Goal: Use online tool/utility

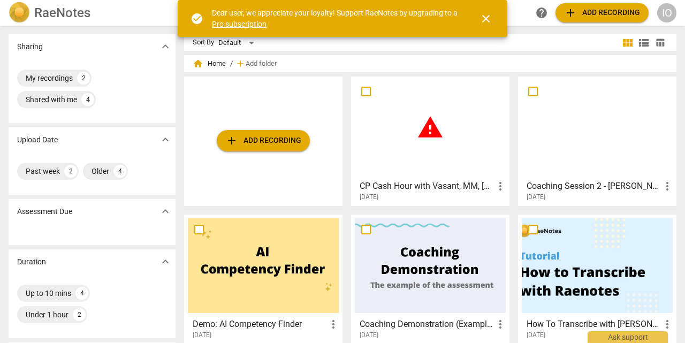
click at [487, 20] on span "close" at bounding box center [486, 18] width 13 height 13
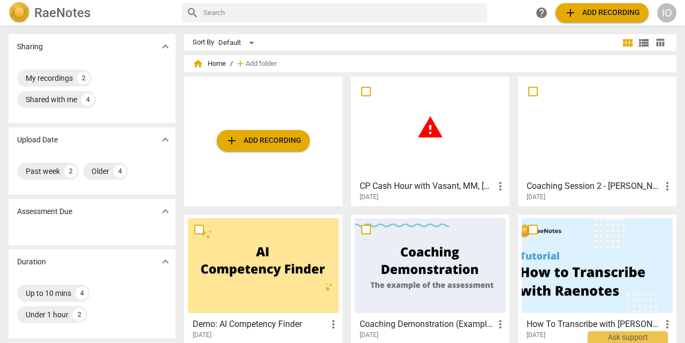
click at [569, 172] on div at bounding box center [597, 127] width 151 height 95
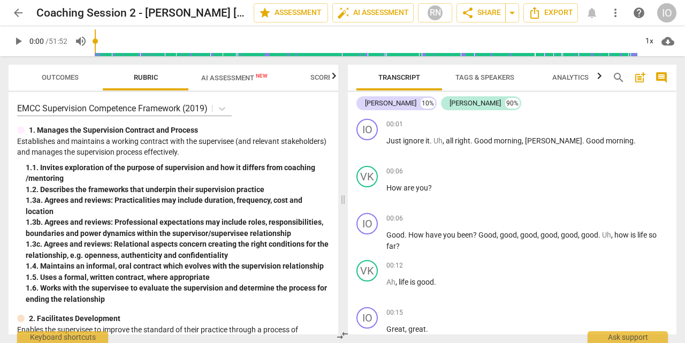
click at [229, 78] on span "AI Assessment New" at bounding box center [234, 78] width 66 height 8
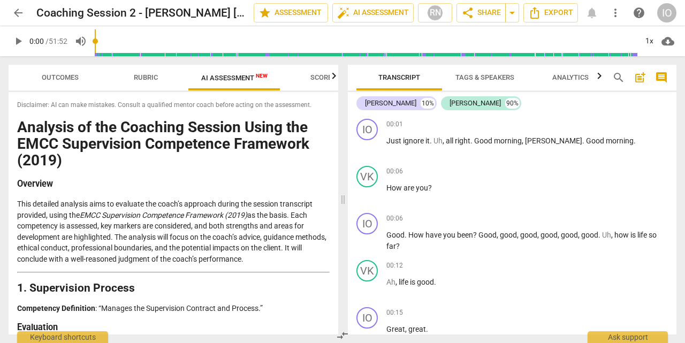
click at [579, 80] on span "Analytics" at bounding box center [571, 77] width 36 height 8
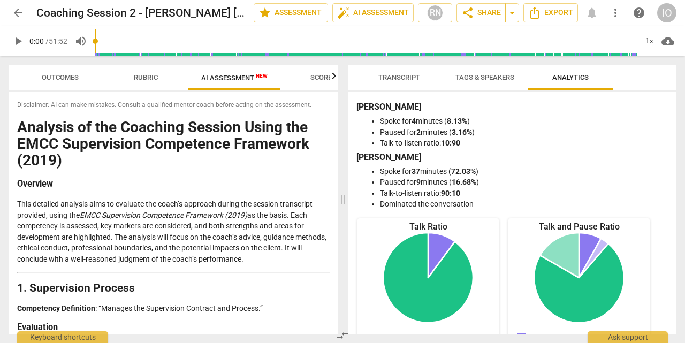
click at [321, 79] on span "Scores" at bounding box center [324, 77] width 26 height 8
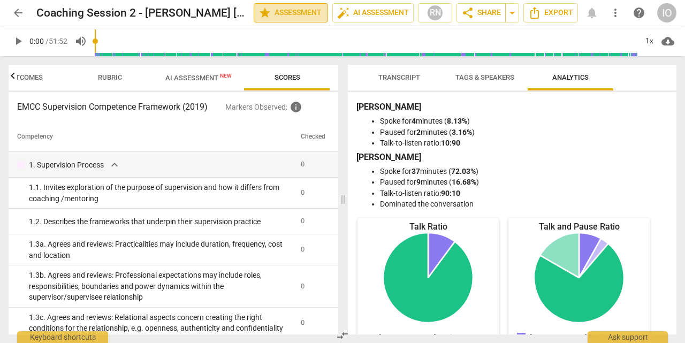
click at [284, 19] on span "star Assessment" at bounding box center [291, 12] width 65 height 13
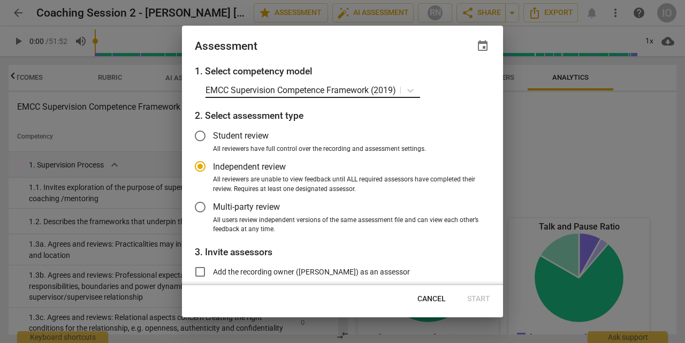
click at [230, 87] on p "EMCC Supervision Competence Framework (2019)" at bounding box center [301, 90] width 191 height 12
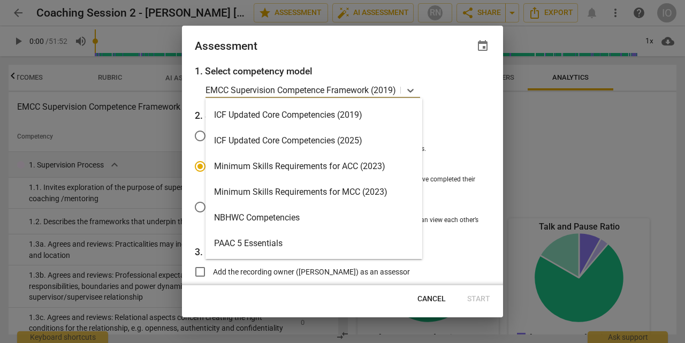
scroll to position [208, 0]
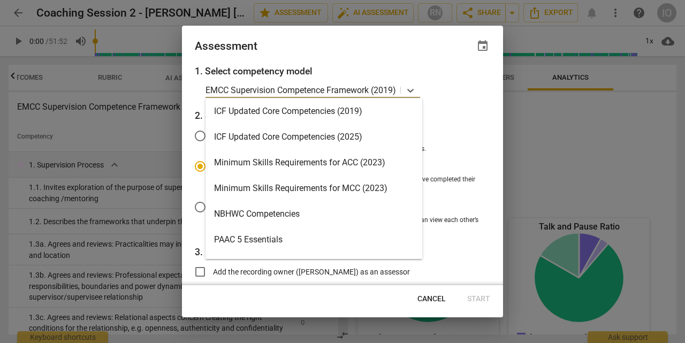
click at [352, 169] on div "Minimum Skills Requirements for ACC (2023)" at bounding box center [314, 163] width 217 height 26
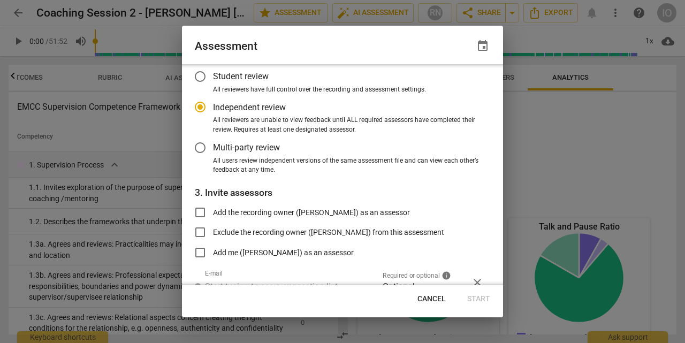
scroll to position [59, 0]
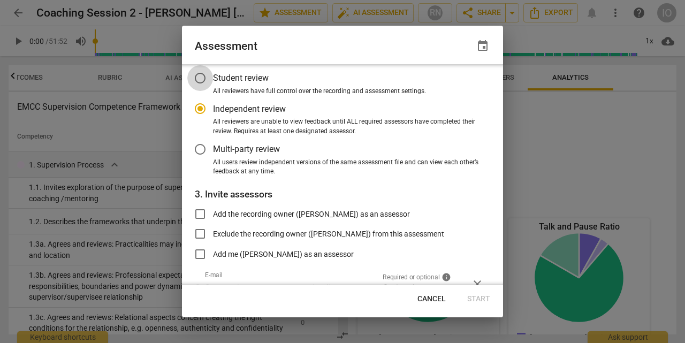
radio input "false"
click at [202, 82] on input "Student review" at bounding box center [200, 78] width 26 height 26
radio input "false"
click at [202, 108] on input "Independent review" at bounding box center [200, 109] width 26 height 26
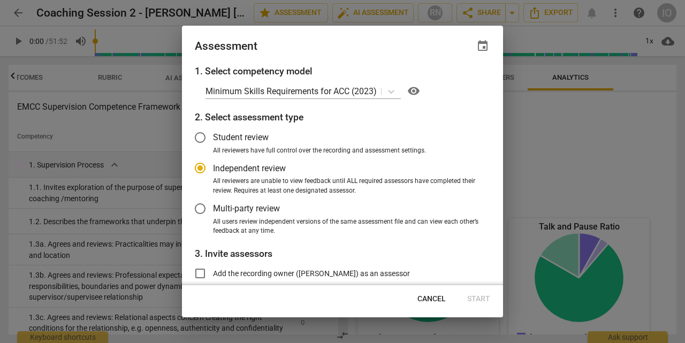
scroll to position [0, 0]
radio input "false"
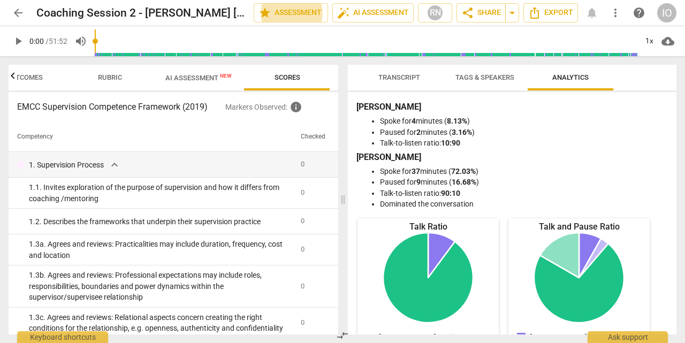
click at [618, 14] on span "more_vert" at bounding box center [615, 12] width 13 height 13
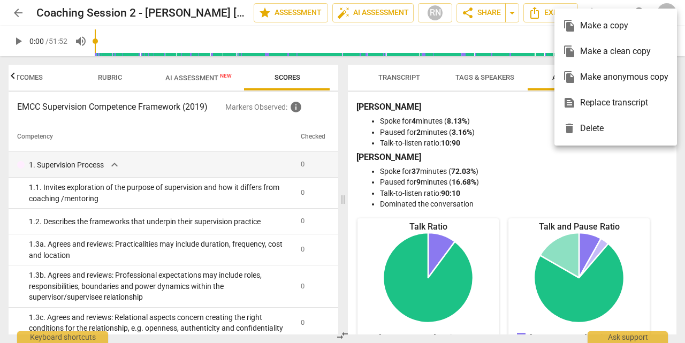
click at [482, 103] on div at bounding box center [342, 171] width 685 height 343
